Goal: Understand process/instructions

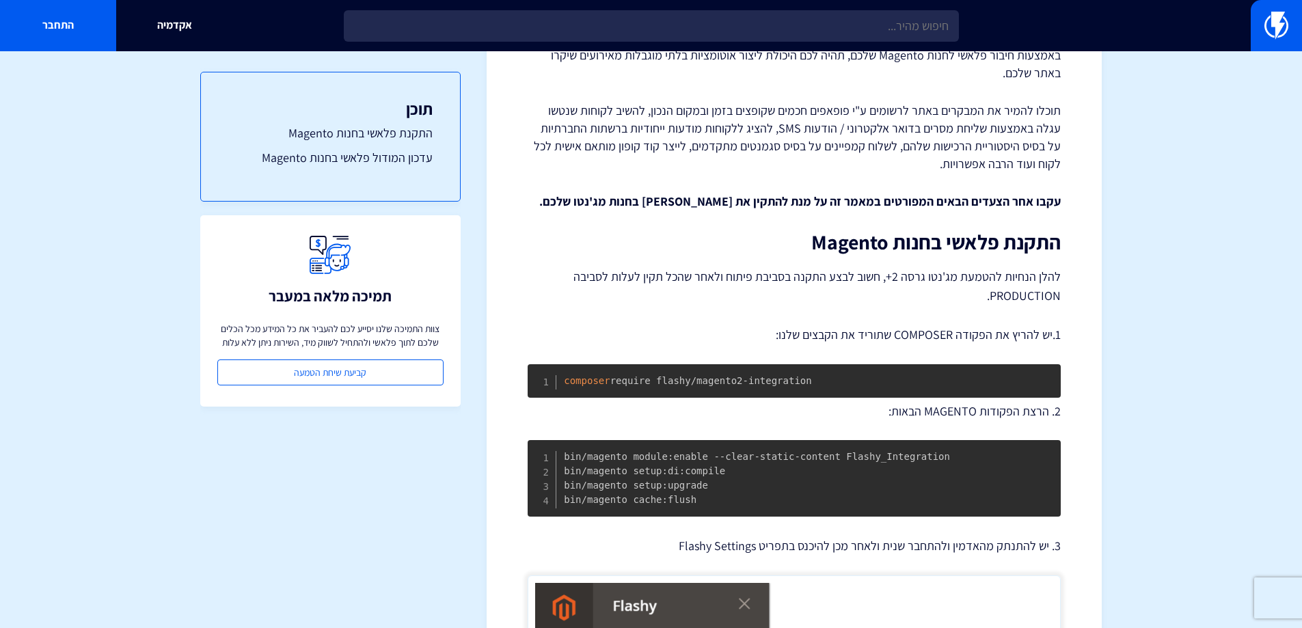
scroll to position [137, 0]
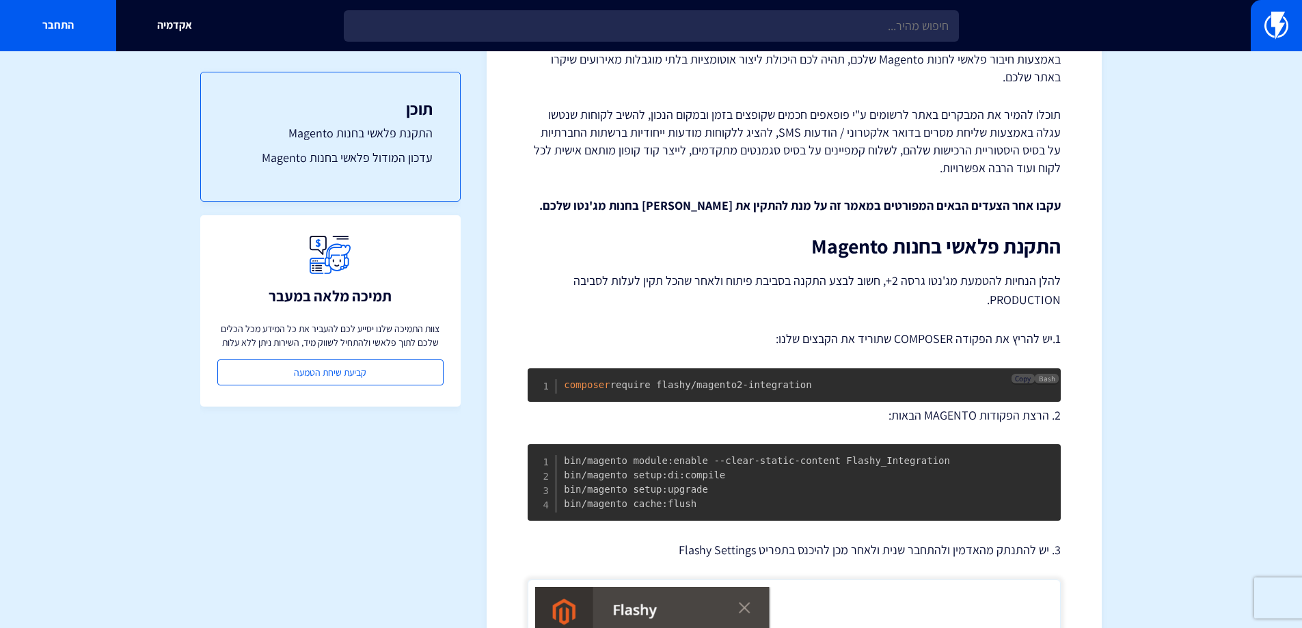
click at [1018, 379] on span "Copy" at bounding box center [1023, 379] width 16 height 10
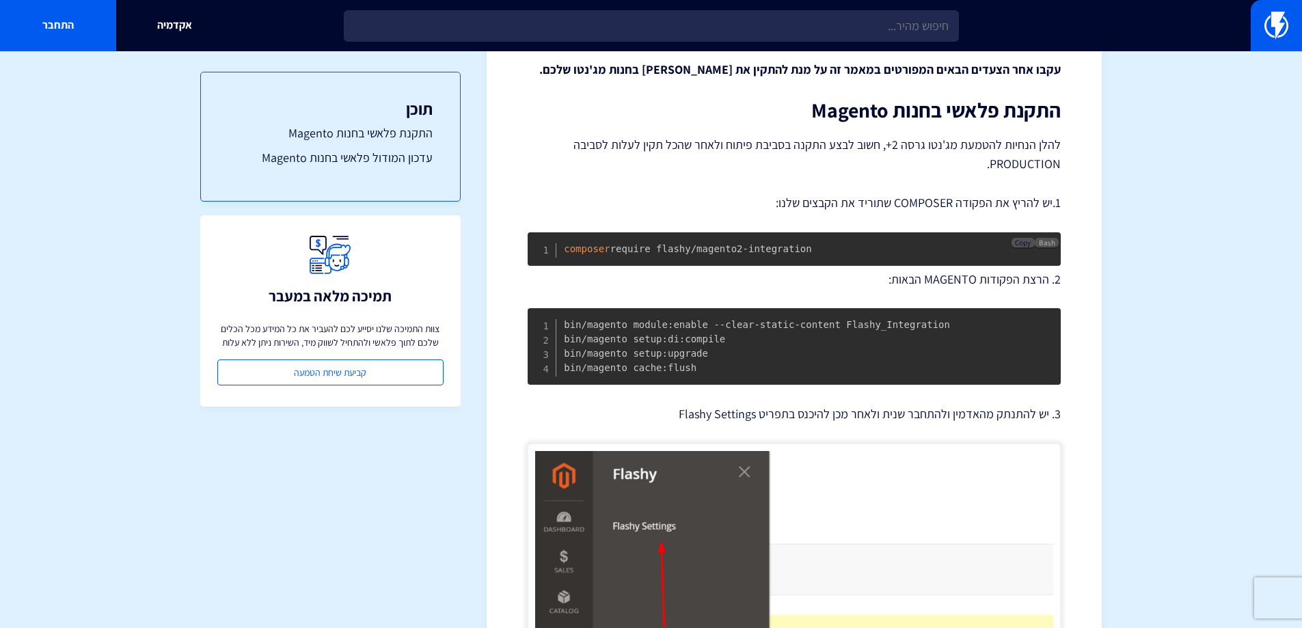
scroll to position [273, 0]
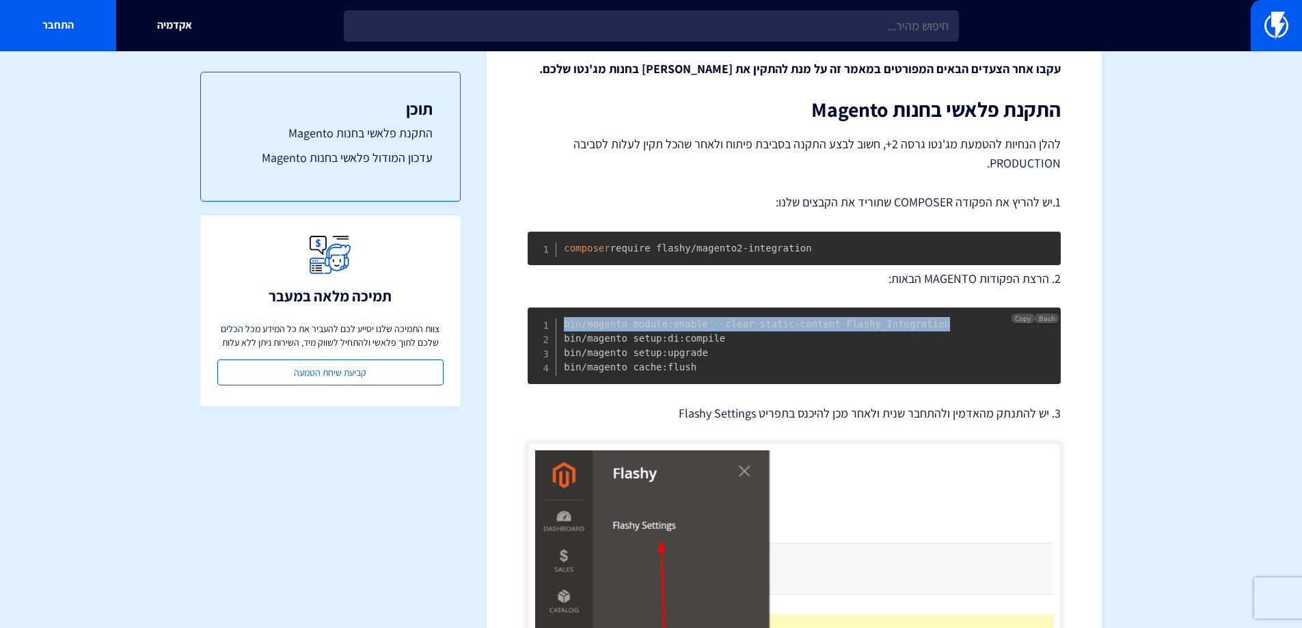
drag, startPoint x: 920, startPoint y: 325, endPoint x: 566, endPoint y: 323, distance: 354.1
click at [566, 323] on pre "bin/magento module:enable --clear-static-content Flashy_Integration bin/magento…" at bounding box center [794, 346] width 533 height 77
copy code "bin/magento module:enable --clear-static-content Flashy_Integration"
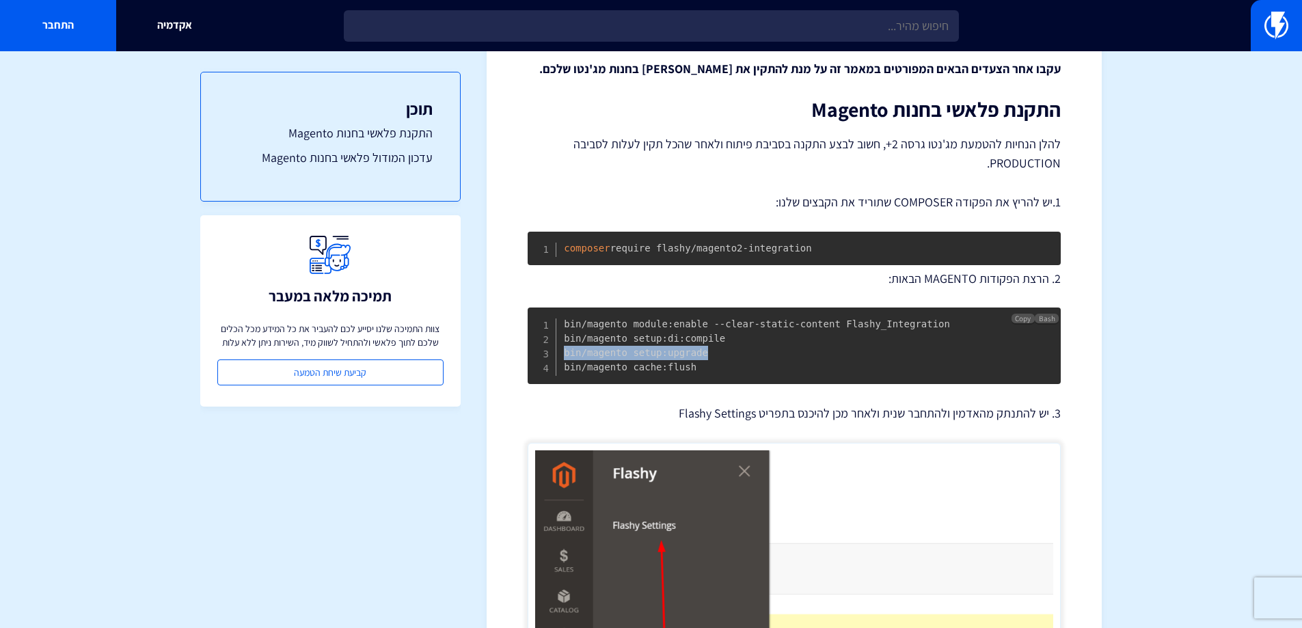
drag, startPoint x: 701, startPoint y: 354, endPoint x: 563, endPoint y: 355, distance: 137.4
click at [563, 355] on pre "bin/magento module:enable --clear-static-content Flashy_Integration bin/magento…" at bounding box center [794, 346] width 533 height 77
copy code "bin/magento setup:upgrade"
drag, startPoint x: 716, startPoint y: 338, endPoint x: 566, endPoint y: 339, distance: 149.7
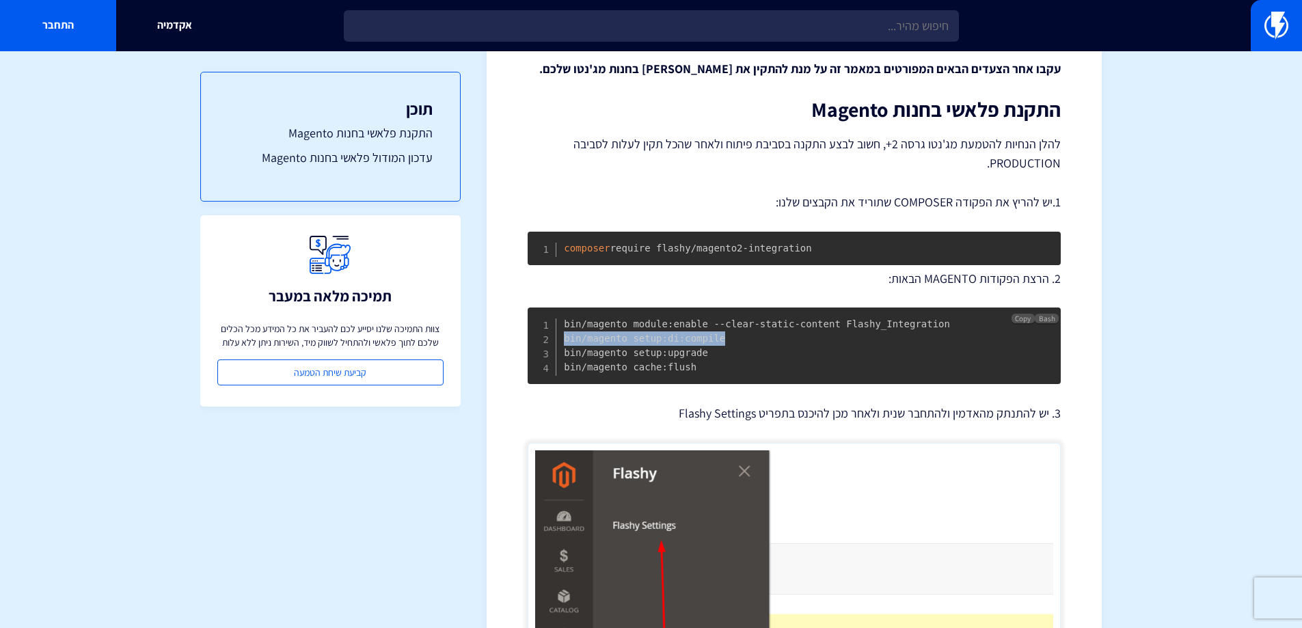
click at [566, 339] on pre "bin/magento module:enable --clear-static-content Flashy_Integration bin/magento…" at bounding box center [794, 346] width 533 height 77
copy code "bin/magento setup:di:compile"
